Goal: Information Seeking & Learning: Learn about a topic

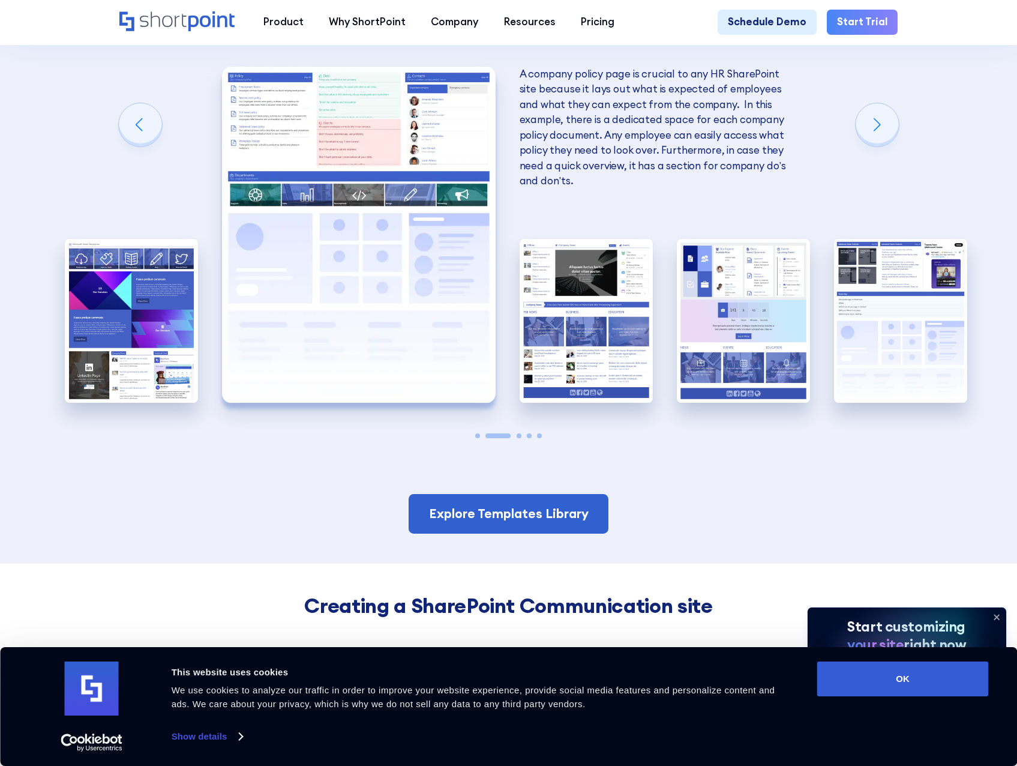
scroll to position [2221, 0]
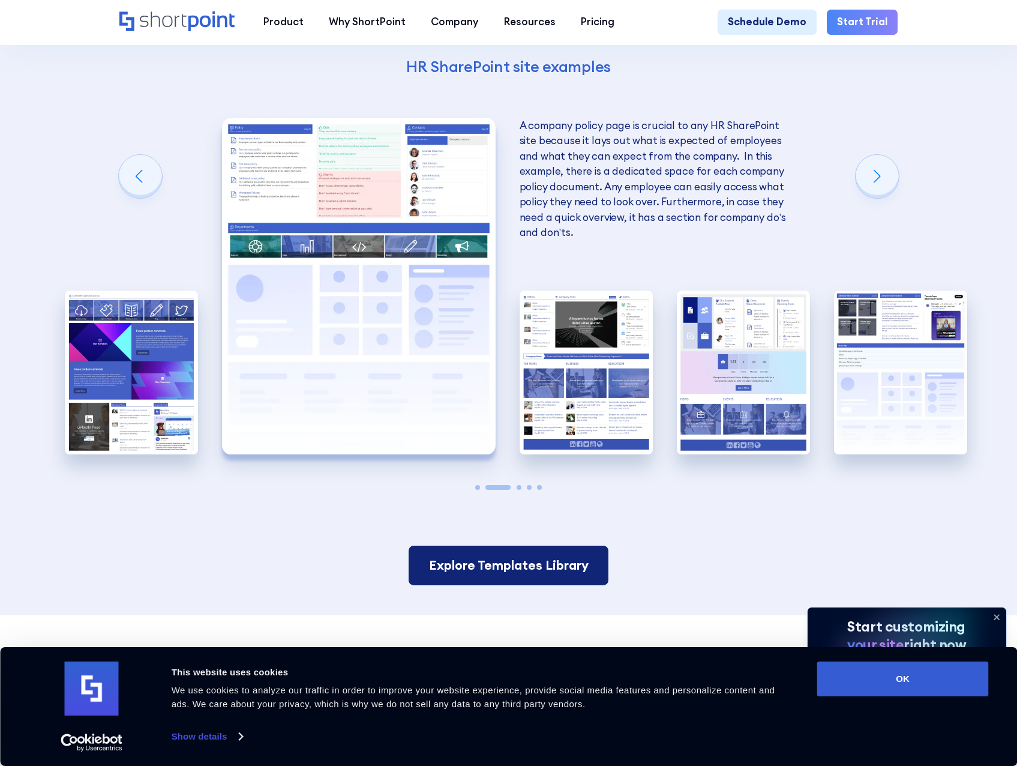
click at [519, 573] on link "Explore Templates Library" at bounding box center [509, 566] width 200 height 40
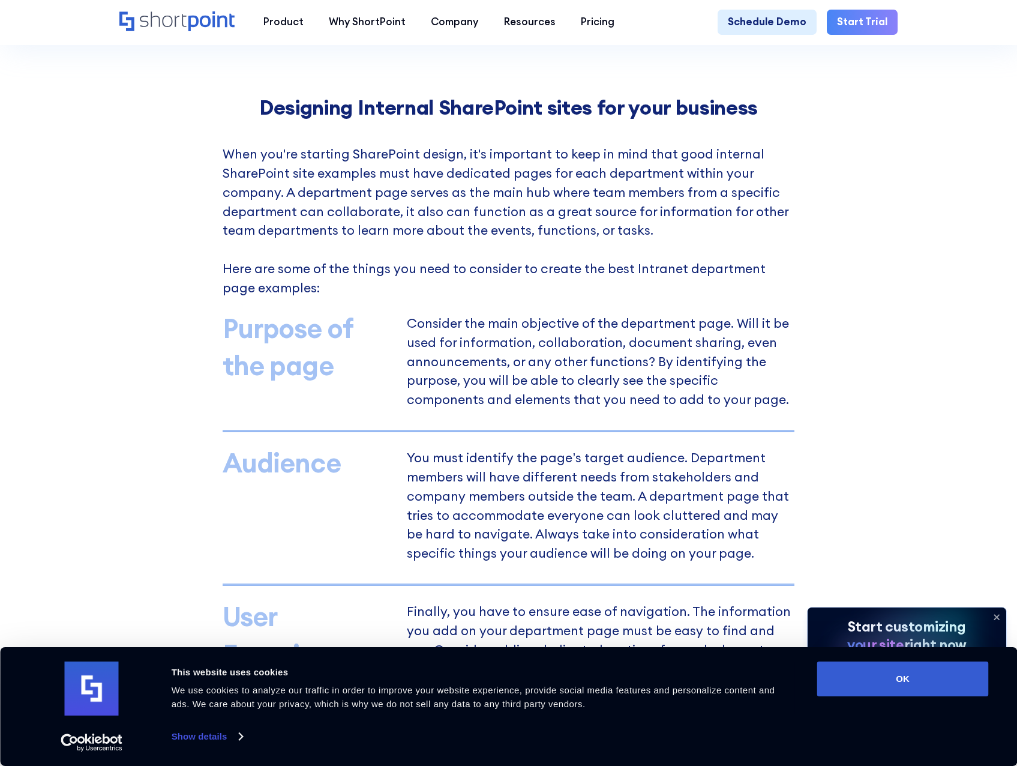
scroll to position [778, 0]
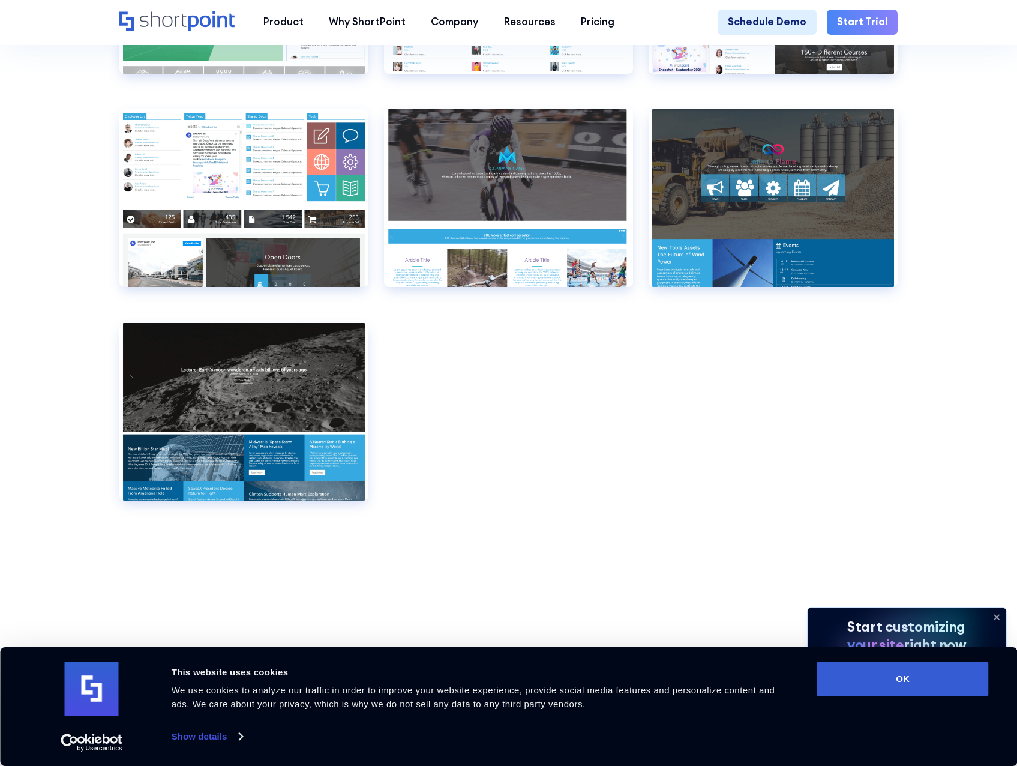
scroll to position [8043, 0]
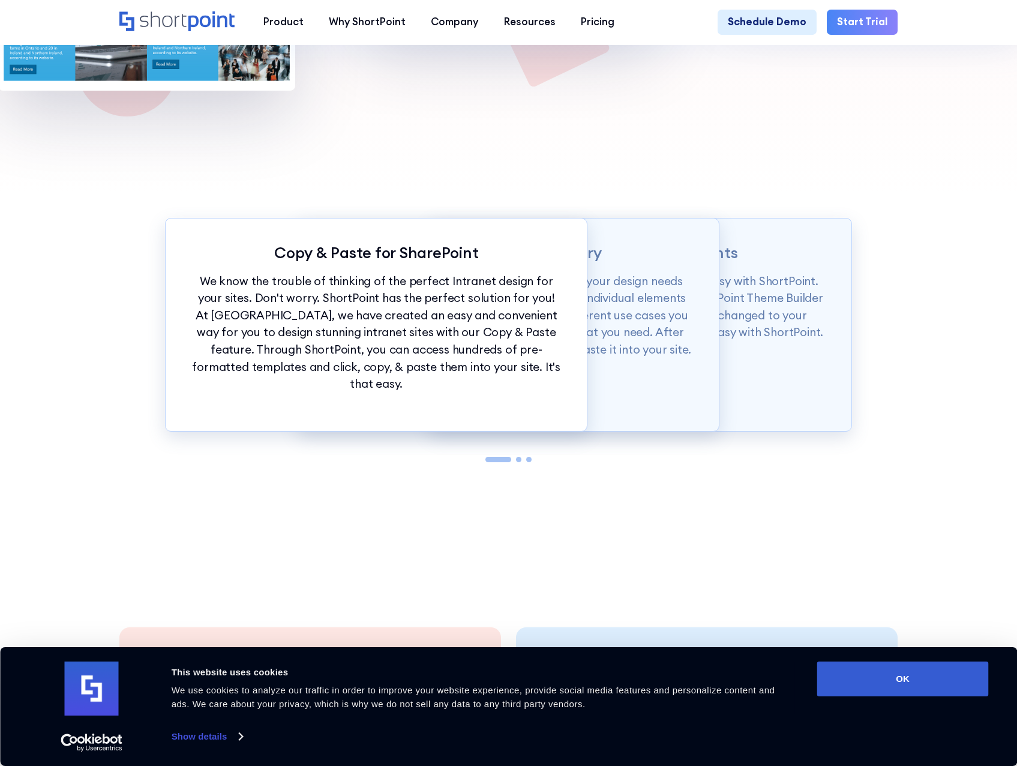
scroll to position [1321, 0]
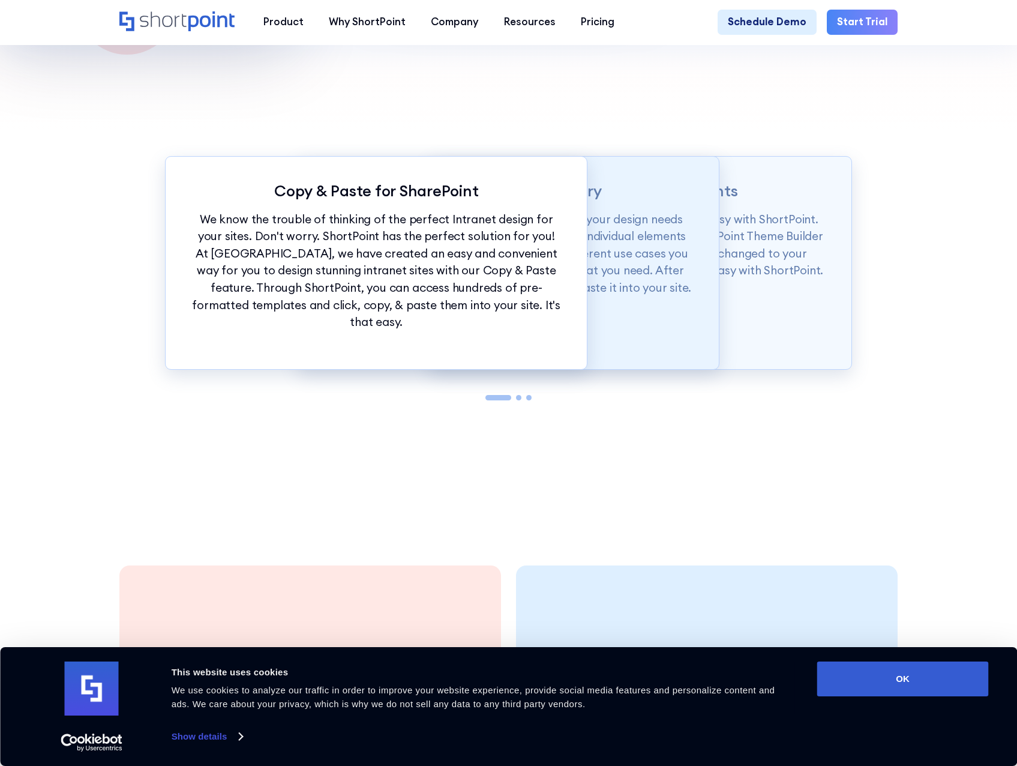
click at [670, 259] on p "Our Demos library is categorized according to your design needs from whole page…" at bounding box center [509, 254] width 370 height 86
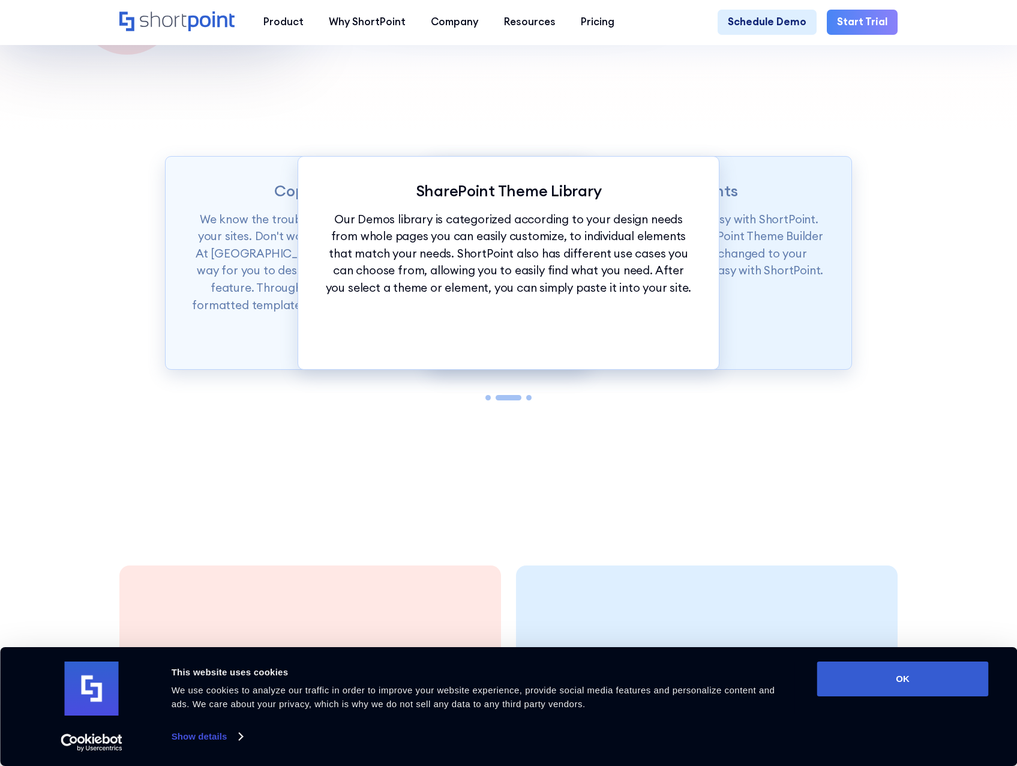
click at [750, 269] on p "Want to set branding for your whole site? It's easy with ShortPoint. You can se…" at bounding box center [641, 245] width 370 height 68
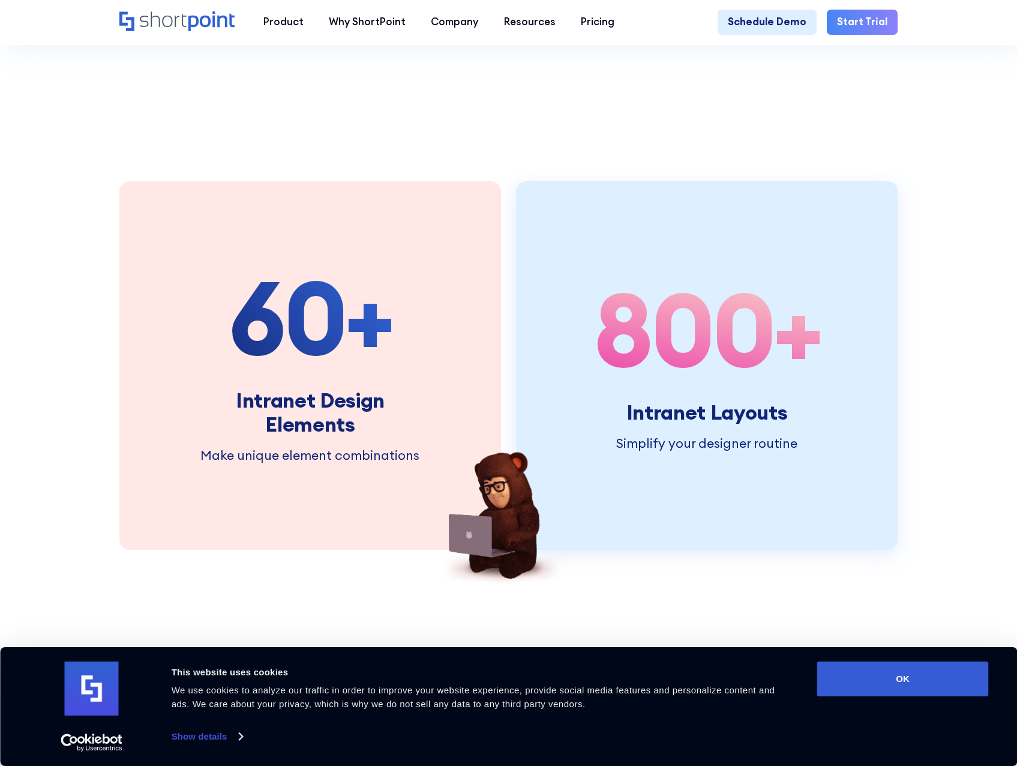
scroll to position [1801, 0]
